Goal: Find specific fact: Find specific fact

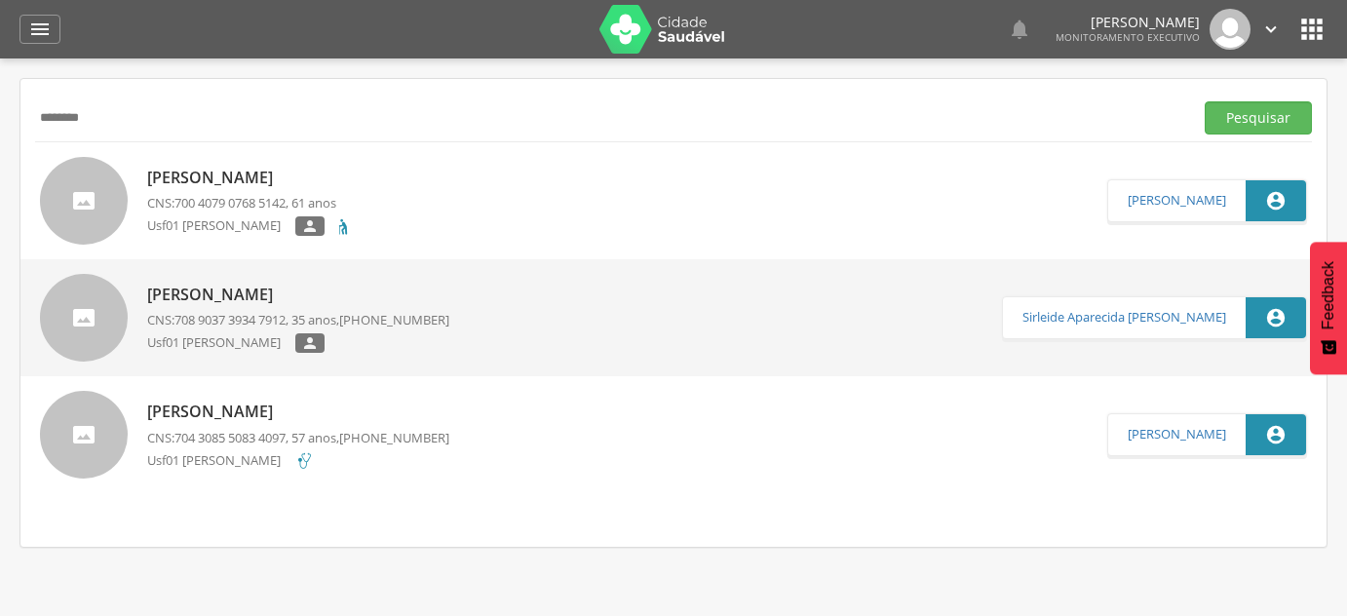
click at [217, 122] on input "********" at bounding box center [610, 117] width 1150 height 33
type input "**********"
click at [1205, 101] on button "Pesquisar" at bounding box center [1258, 117] width 107 height 33
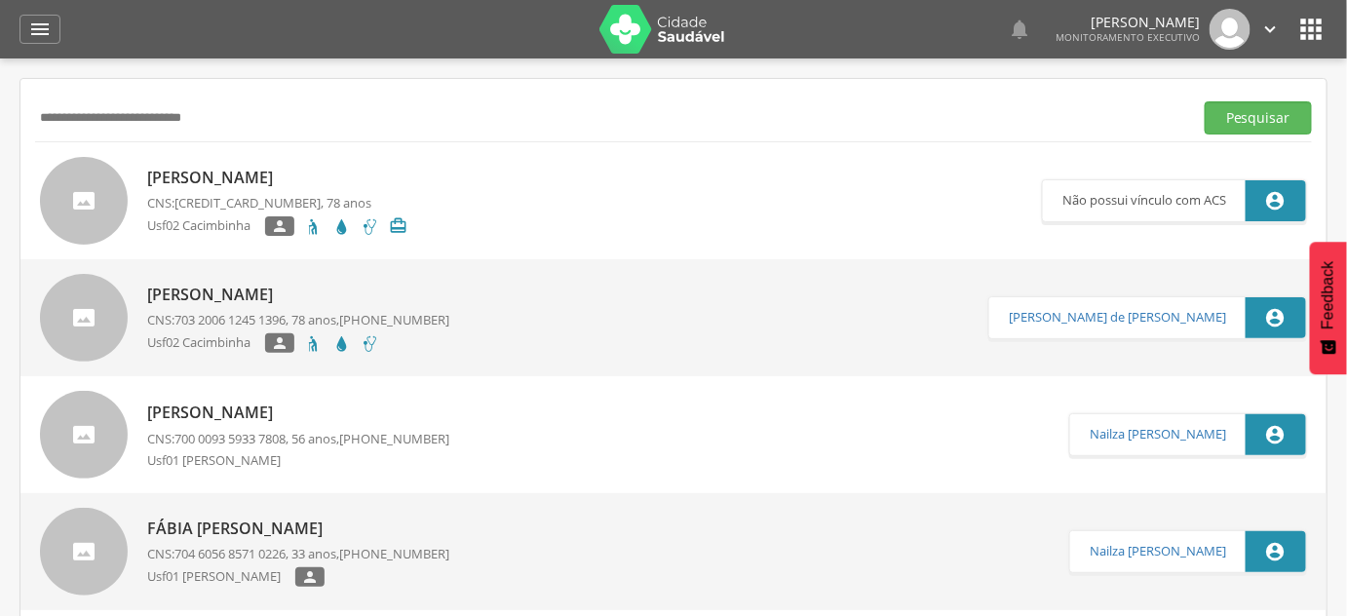
click at [377, 308] on div "[PERSON_NAME] CNS: 703 2006 1245 1396 , 78 anos, [PHONE_NUMBER] Usf02 Cacimbinh…" at bounding box center [298, 318] width 302 height 81
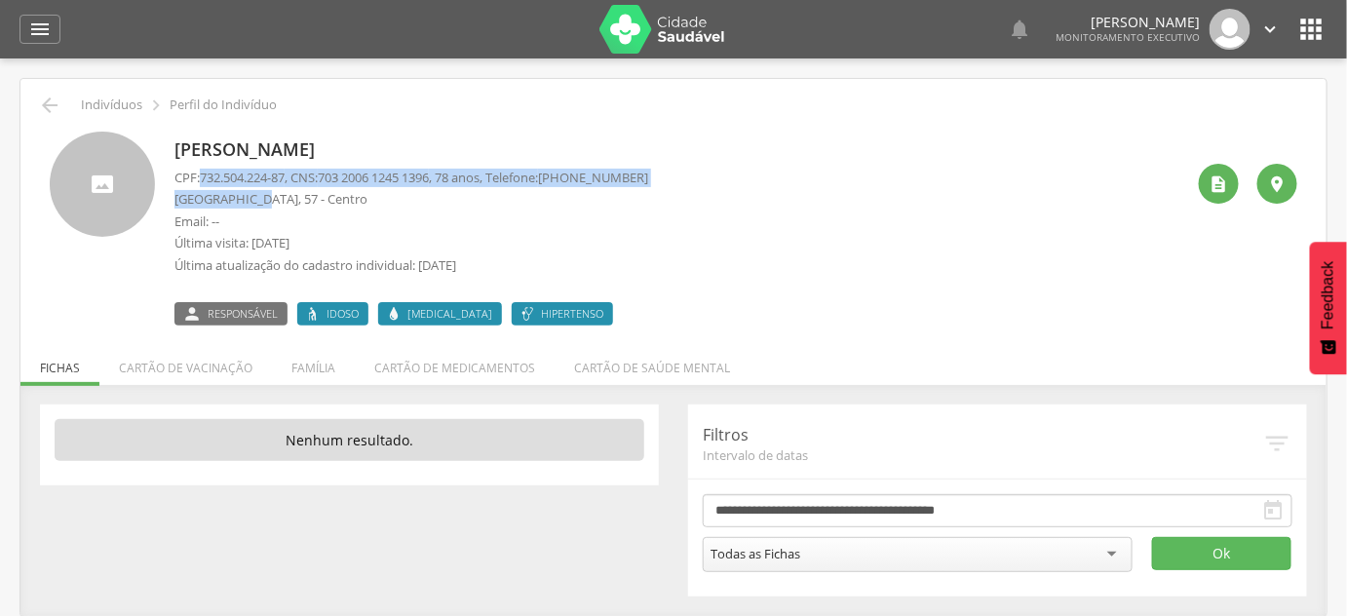
drag, startPoint x: 202, startPoint y: 176, endPoint x: 250, endPoint y: 194, distance: 50.9
click at [250, 194] on div "CPF: 732.504.224-87 , CNS: [PHONE_NUMBER] , 78 anos, Telefone: [PHONE_NUMBER] […" at bounding box center [411, 227] width 474 height 116
click at [354, 183] on span "703 2006 1245 1396" at bounding box center [373, 178] width 111 height 18
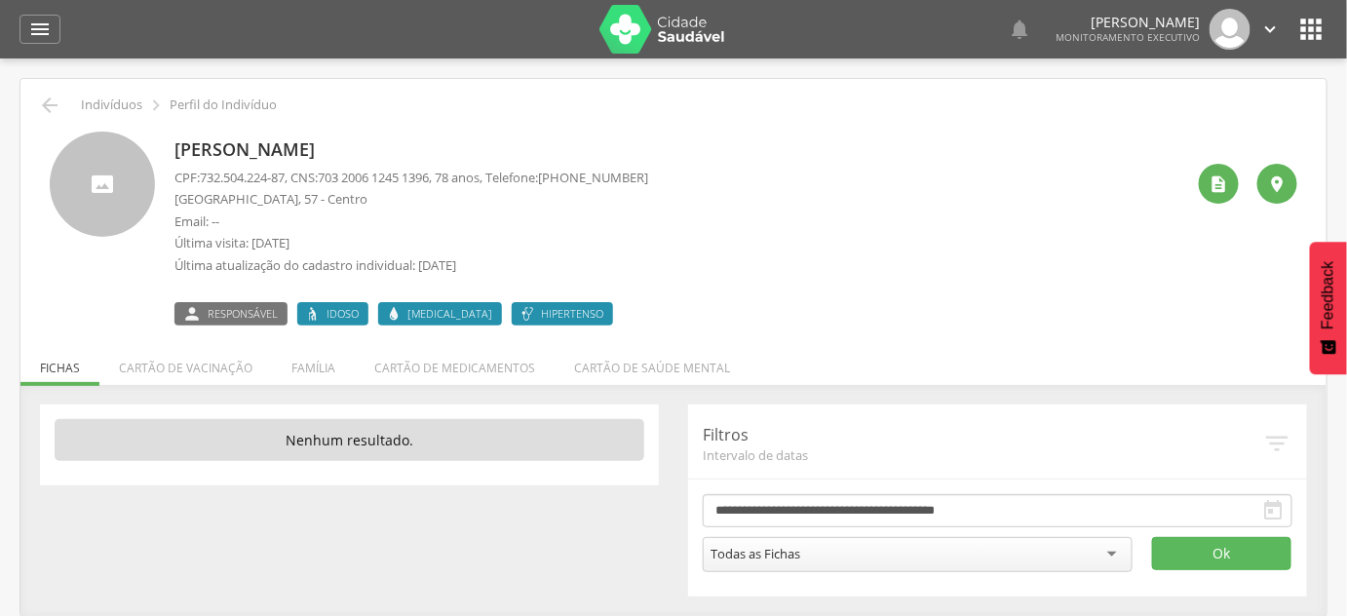
click at [299, 210] on div "CPF: 732.504.224-87 , CNS: [PHONE_NUMBER] , 78 anos, Telefone: [PHONE_NUMBER] […" at bounding box center [411, 227] width 474 height 116
click at [293, 173] on p "CPF: 732.504.224-87 , CNS: [PHONE_NUMBER] , 78 anos, Telefone: [PHONE_NUMBER]" at bounding box center [411, 178] width 474 height 19
drag, startPoint x: 328, startPoint y: 175, endPoint x: 449, endPoint y: 181, distance: 121.0
click at [449, 181] on p "CPF: 732.504.224-87 , CNS: [PHONE_NUMBER] , 78 anos, Telefone: [PHONE_NUMBER]" at bounding box center [411, 178] width 474 height 19
copy p "703 2006 1245 1396"
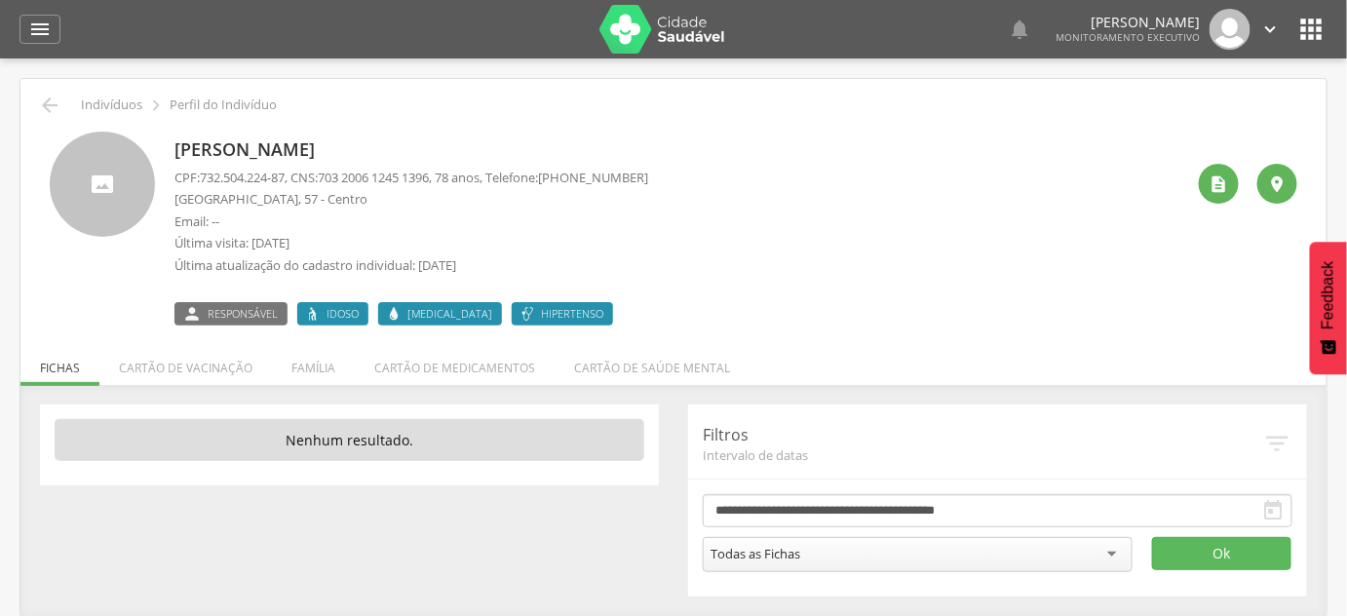
click at [351, 150] on p "[PERSON_NAME]" at bounding box center [411, 149] width 474 height 25
copy div "[PERSON_NAME]"
drag, startPoint x: 292, startPoint y: 175, endPoint x: 203, endPoint y: 175, distance: 89.7
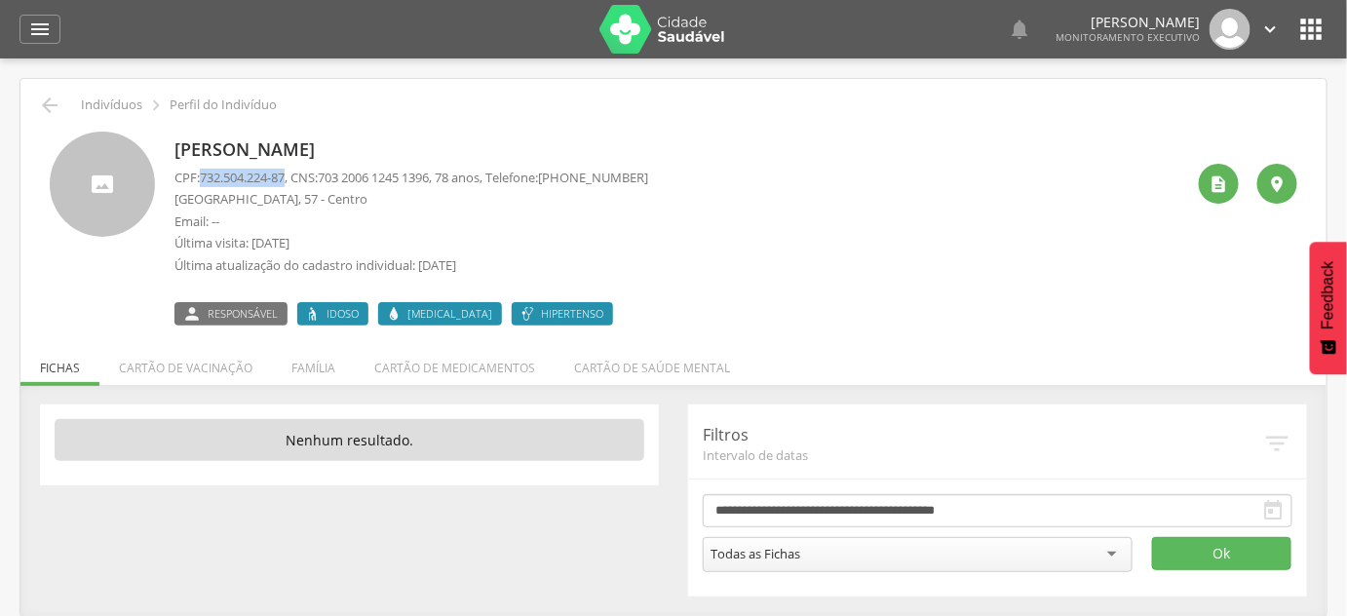
click at [203, 175] on span "732.504.224-87" at bounding box center [242, 178] width 85 height 18
copy span "732.504.224-87"
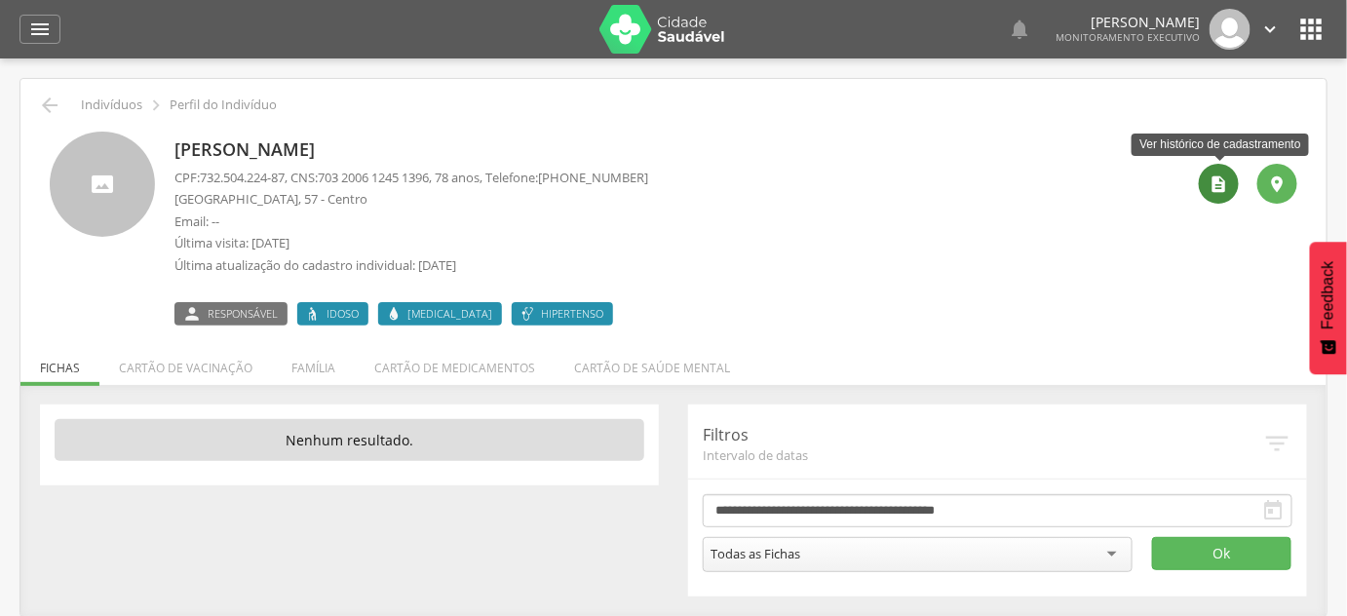
click at [1226, 180] on icon "" at bounding box center [1219, 183] width 19 height 19
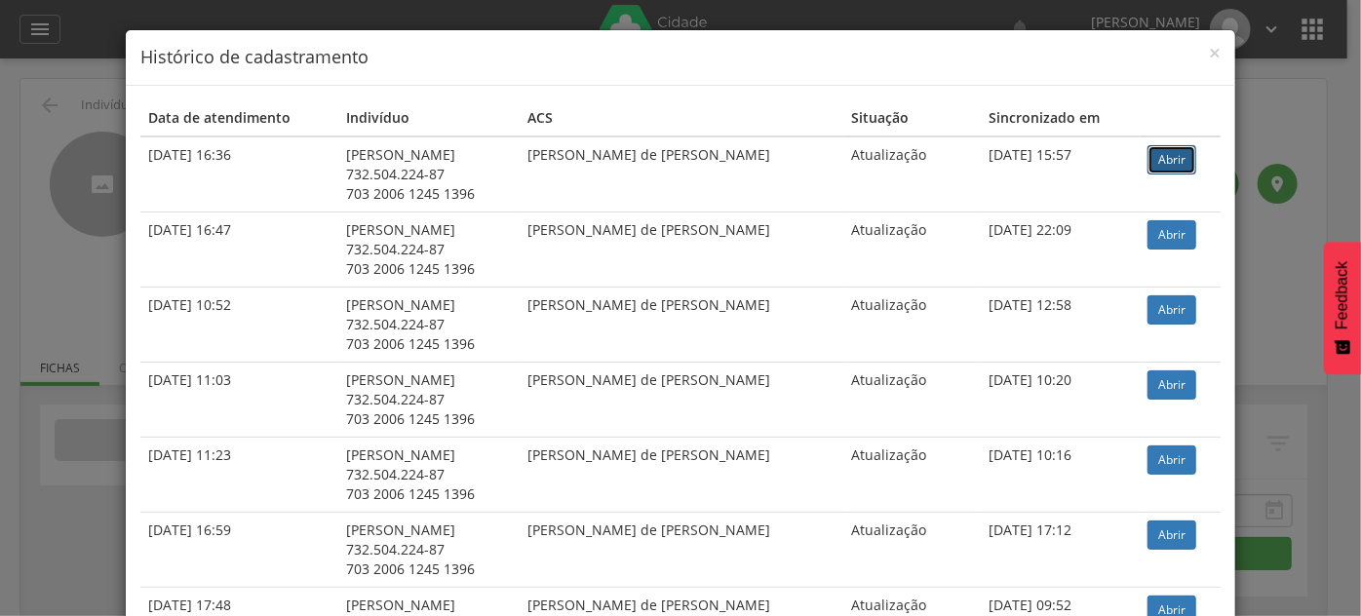
click at [1167, 164] on link "Abrir" at bounding box center [1171, 159] width 49 height 29
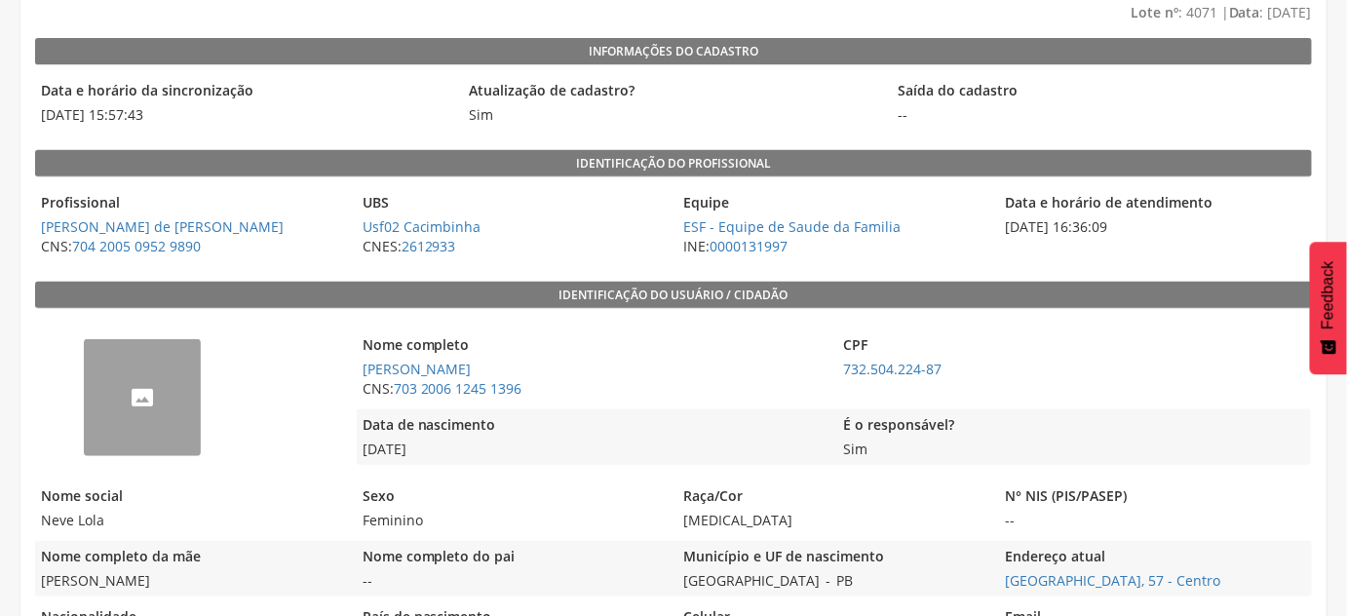
scroll to position [265, 0]
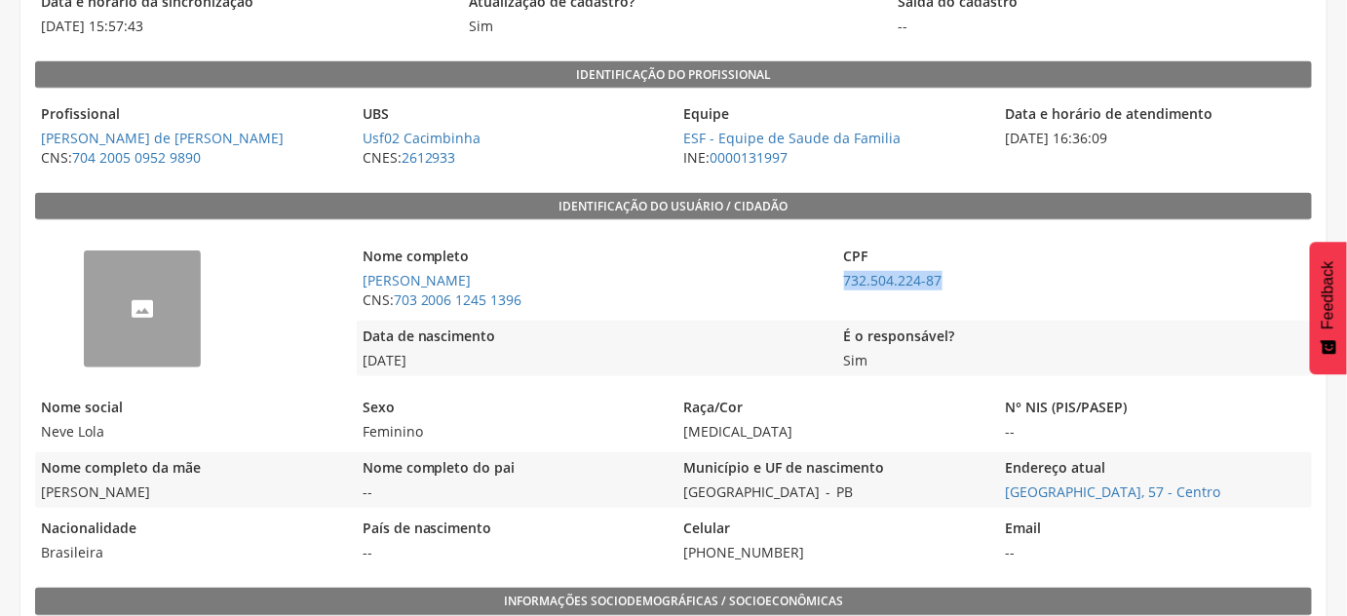
drag, startPoint x: 965, startPoint y: 280, endPoint x: 834, endPoint y: 275, distance: 130.7
click at [834, 275] on div "Nome completo Maria das Neves Silva Bezerra CNS: 703 2006 1245 1396 CPF 732.504…" at bounding box center [834, 278] width 954 height 75
copy link "732.504.224-87"
drag, startPoint x: 843, startPoint y: 500, endPoint x: 685, endPoint y: 487, distance: 158.4
click at [686, 488] on div "Município e UF de nascimento São João do Tigre - PB" at bounding box center [833, 480] width 312 height 56
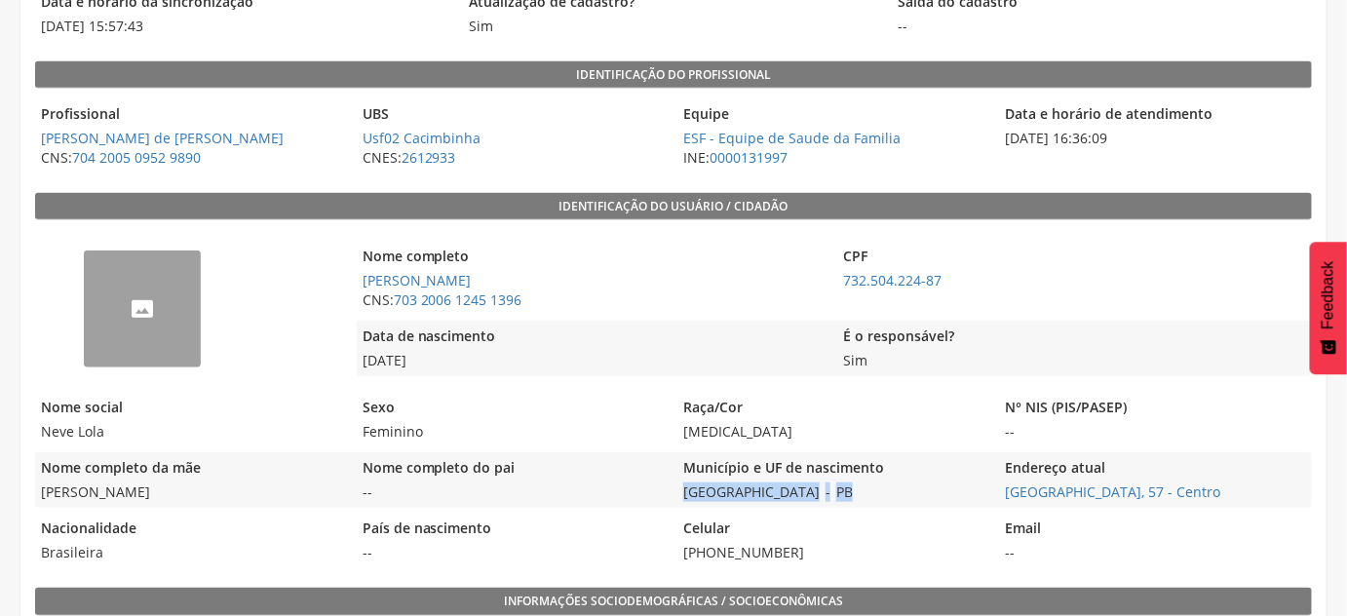
copy div "São João do Tigre - [GEOGRAPHIC_DATA]"
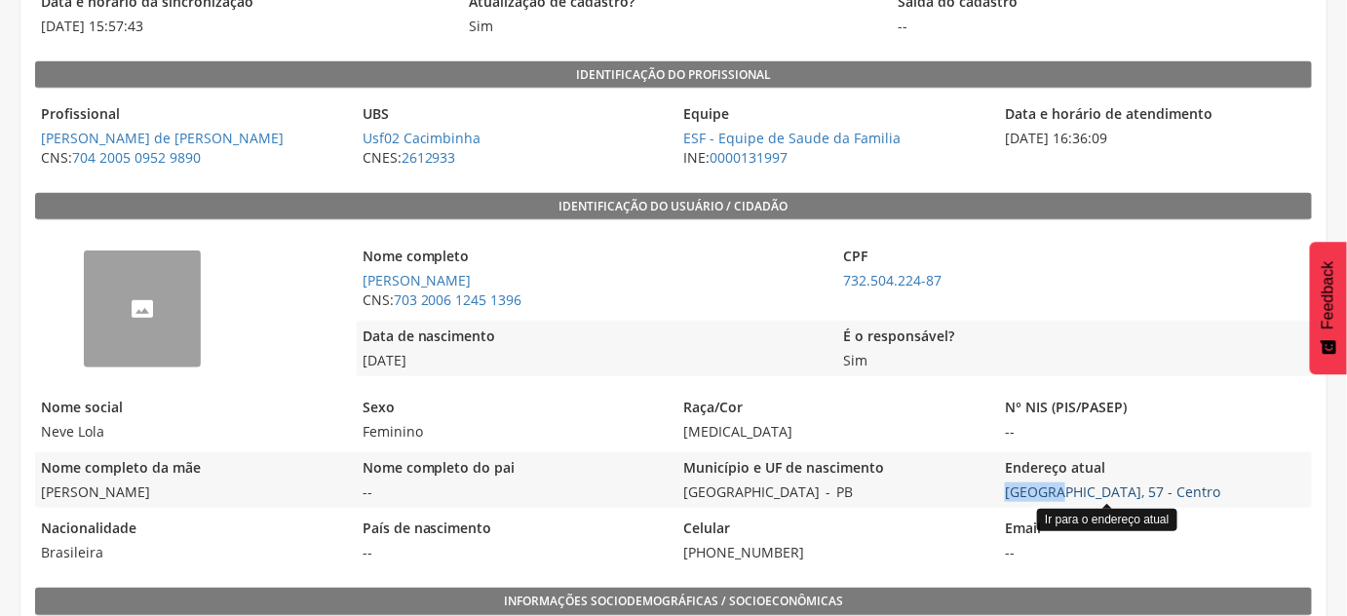
drag, startPoint x: 998, startPoint y: 493, endPoint x: 1068, endPoint y: 491, distance: 70.2
click at [1050, 493] on div "Nome completo da mãe Maria Amelia da Conceicao Nome completo do pai -- Municípi…" at bounding box center [673, 480] width 1277 height 56
drag, startPoint x: 1234, startPoint y: 485, endPoint x: 998, endPoint y: 499, distance: 236.3
click at [998, 500] on div "Nome completo da mãe Maria Amelia da Conceicao Nome completo do pai -- Municípi…" at bounding box center [673, 480] width 1277 height 56
copy link "[GEOGRAPHIC_DATA], 57 - Centro"
